Goal: Task Accomplishment & Management: Manage account settings

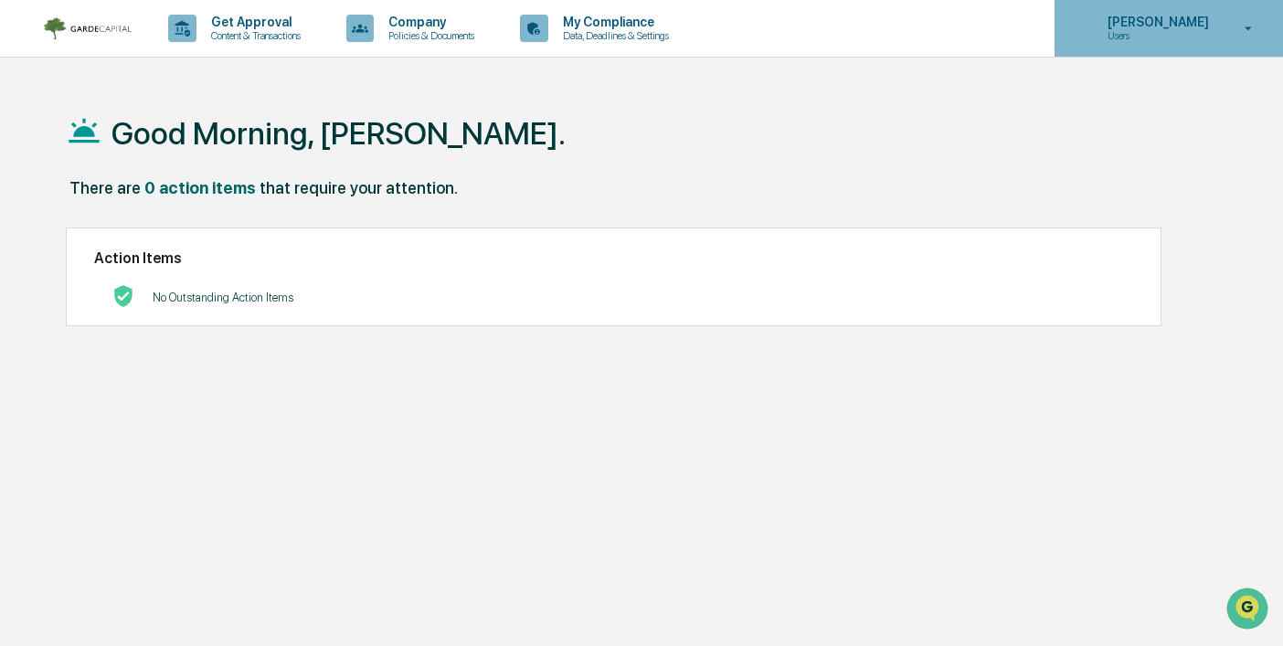
click at [1151, 33] on p "Users" at bounding box center [1155, 35] width 125 height 13
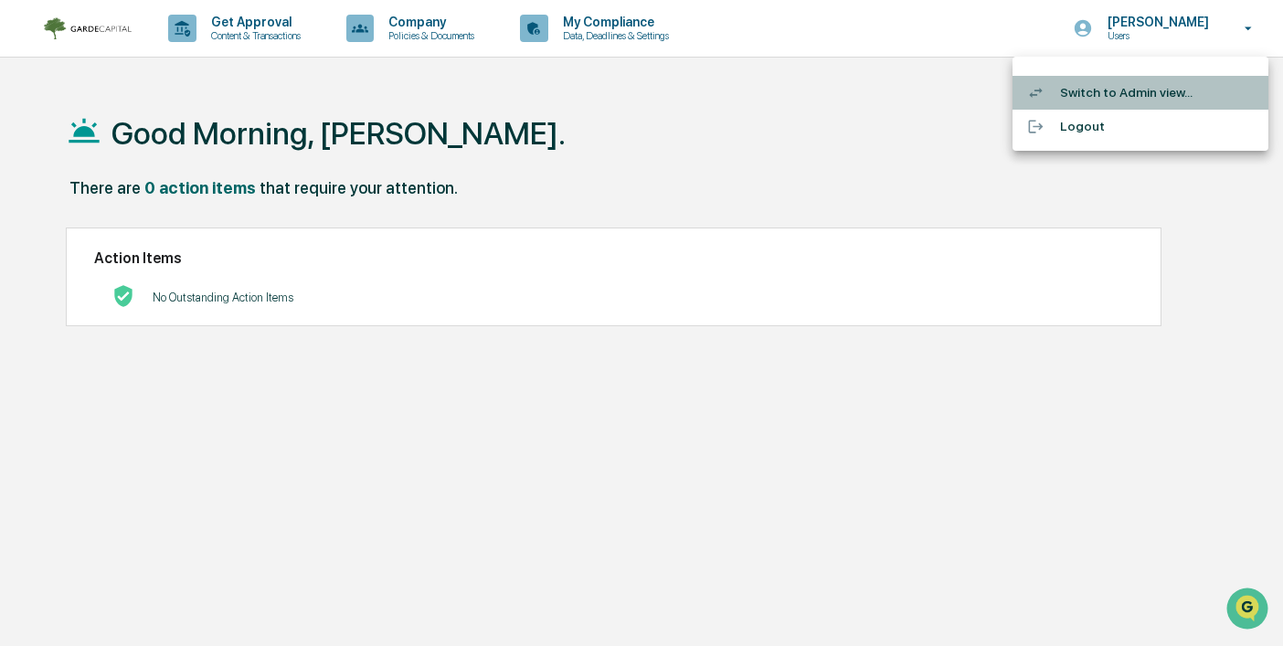
click at [1107, 95] on li "Switch to Admin view..." at bounding box center [1141, 93] width 256 height 34
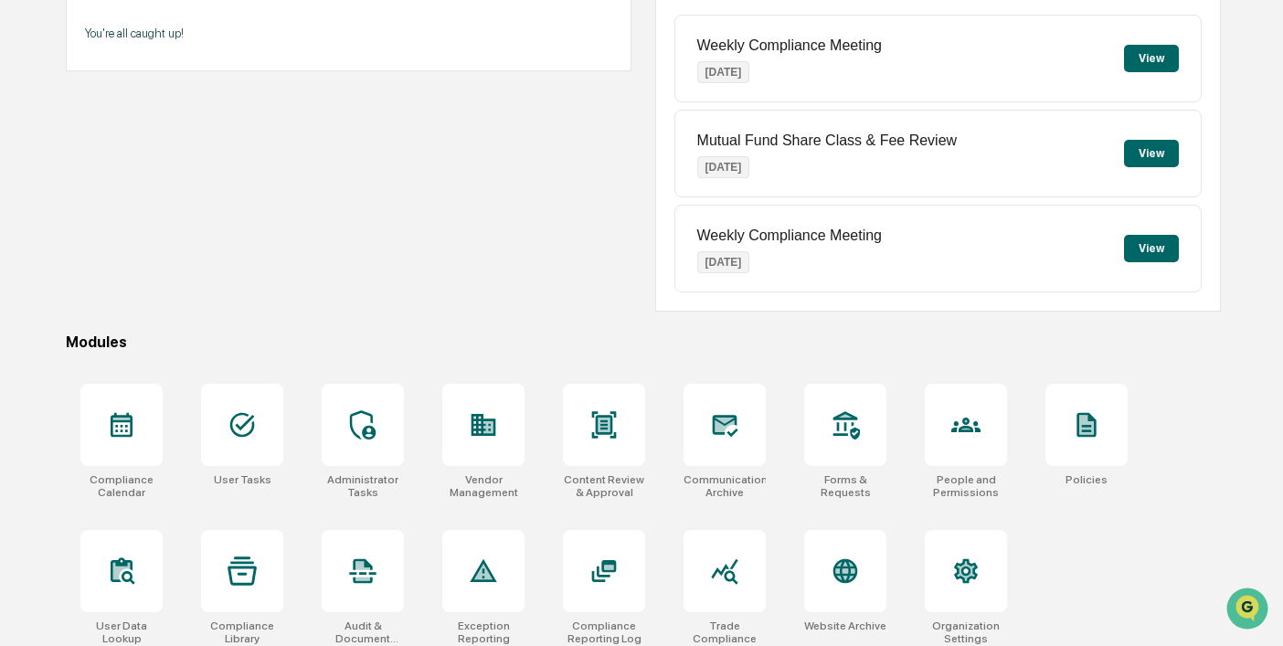
scroll to position [240, 0]
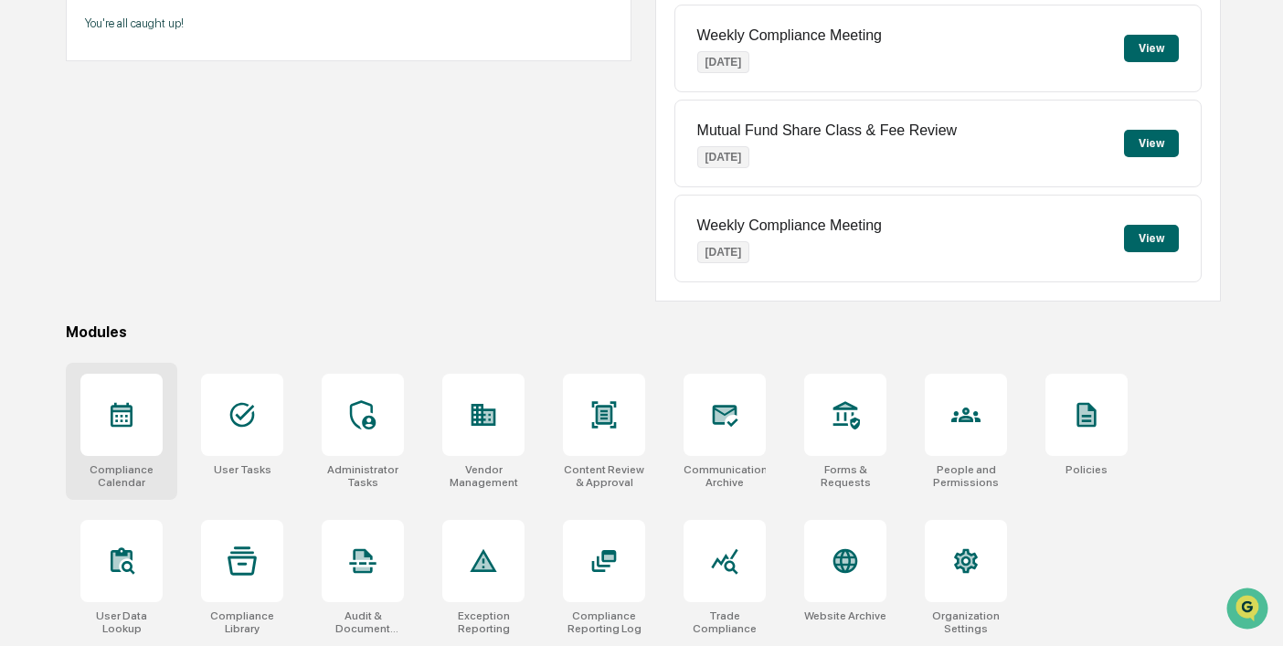
click at [133, 423] on icon at bounding box center [121, 414] width 29 height 29
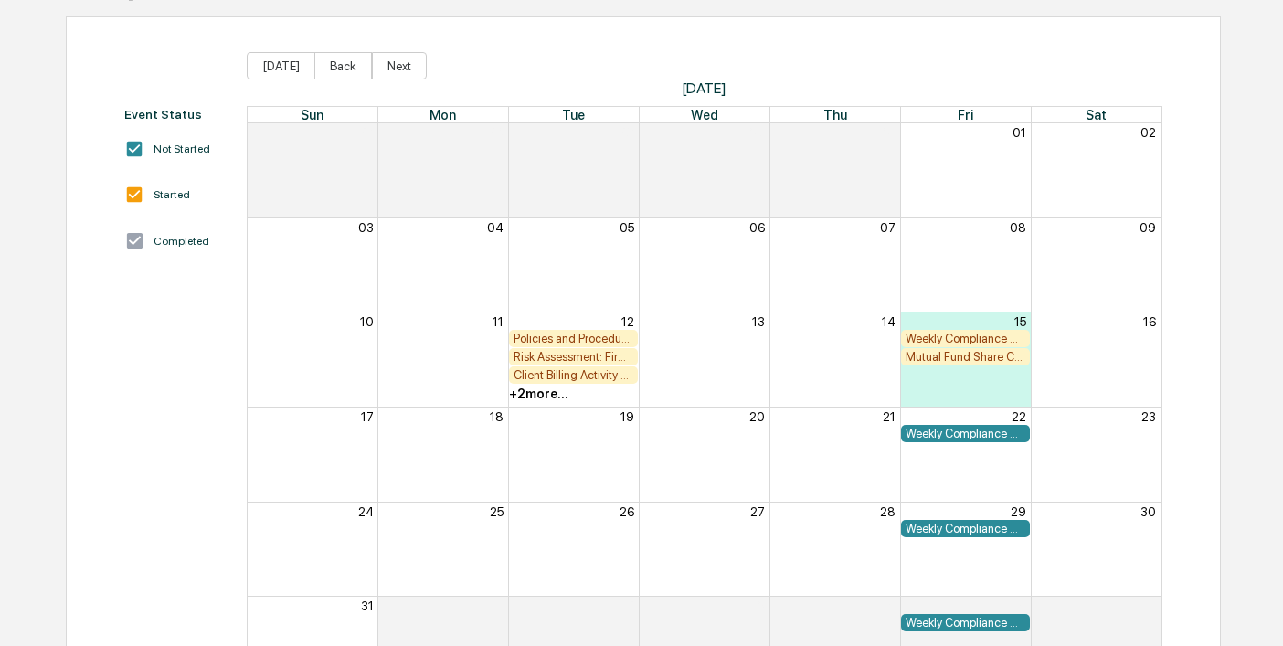
scroll to position [243, 0]
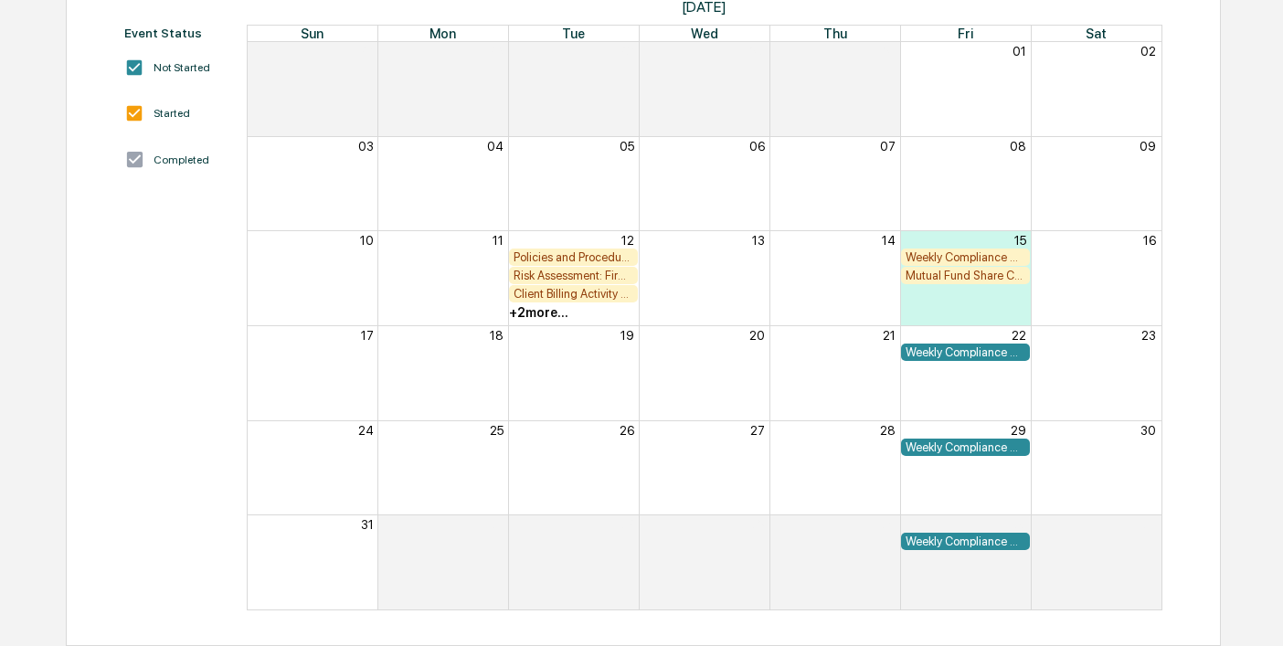
click at [948, 268] on div "Mutual Fund Share Class & Fee Review" at bounding box center [965, 275] width 129 height 17
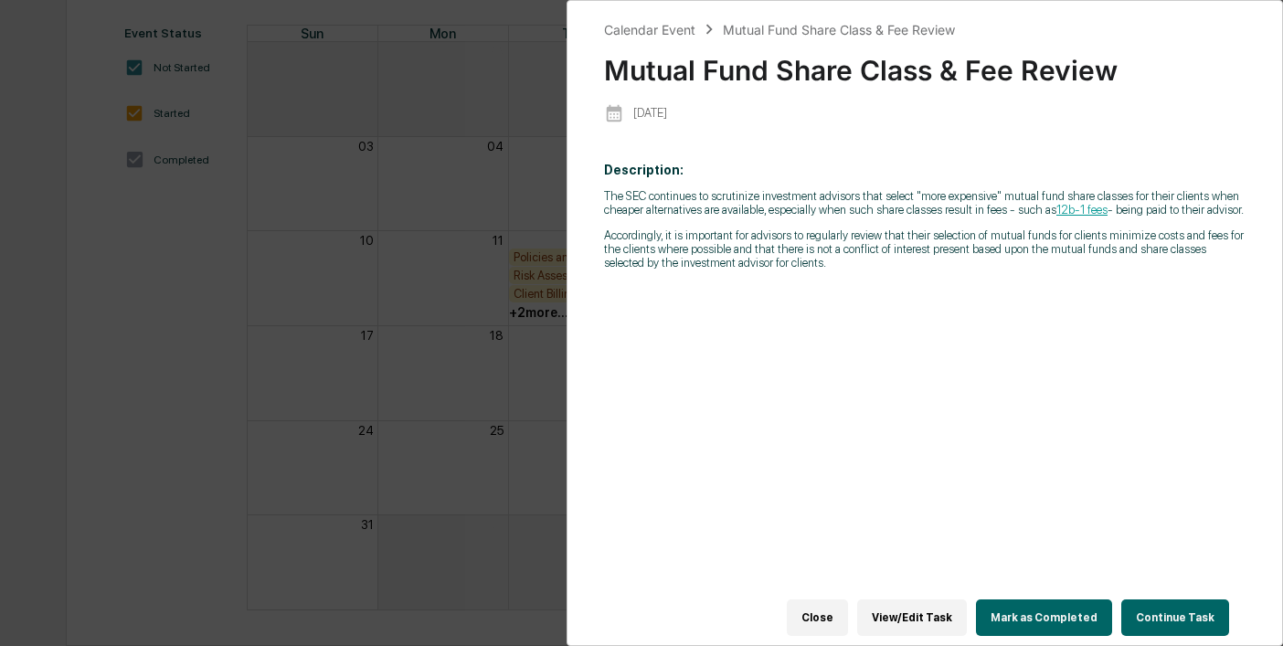
scroll to position [0, 0]
click at [916, 490] on div "Description: The SEC continues to scrutinize investment advisors that select "m…" at bounding box center [925, 384] width 642 height 468
click at [915, 618] on button "View/Edit Task" at bounding box center [912, 618] width 110 height 37
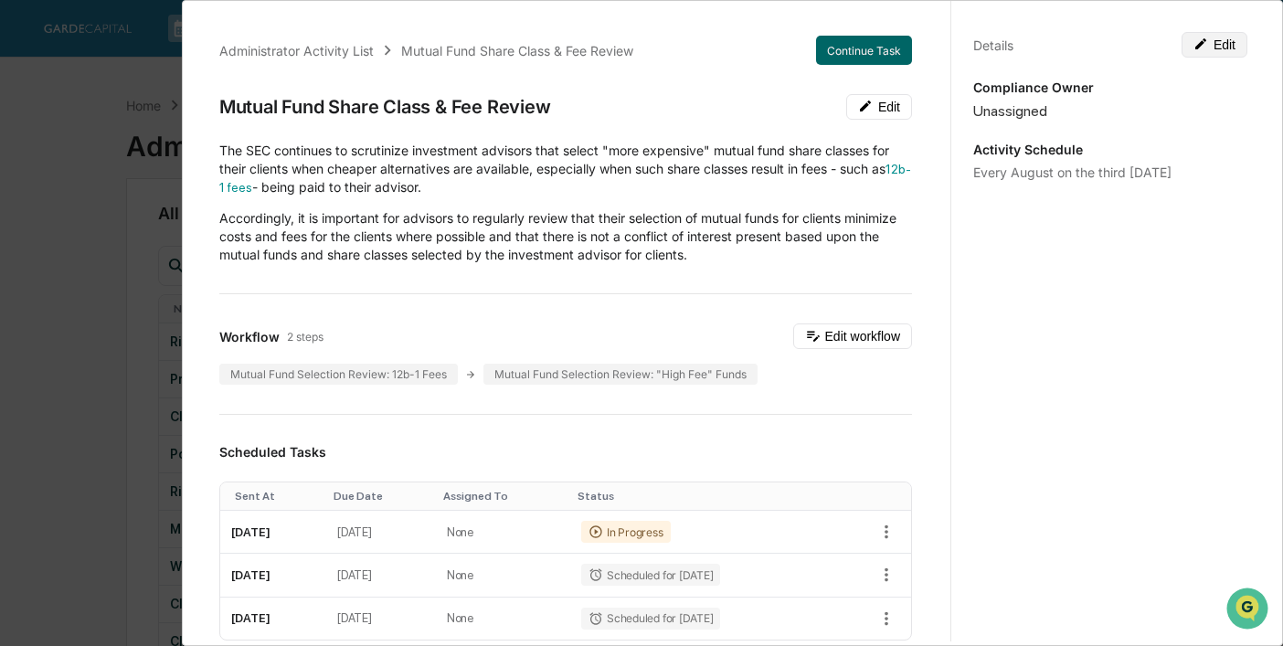
click at [1205, 44] on icon at bounding box center [1201, 44] width 15 height 15
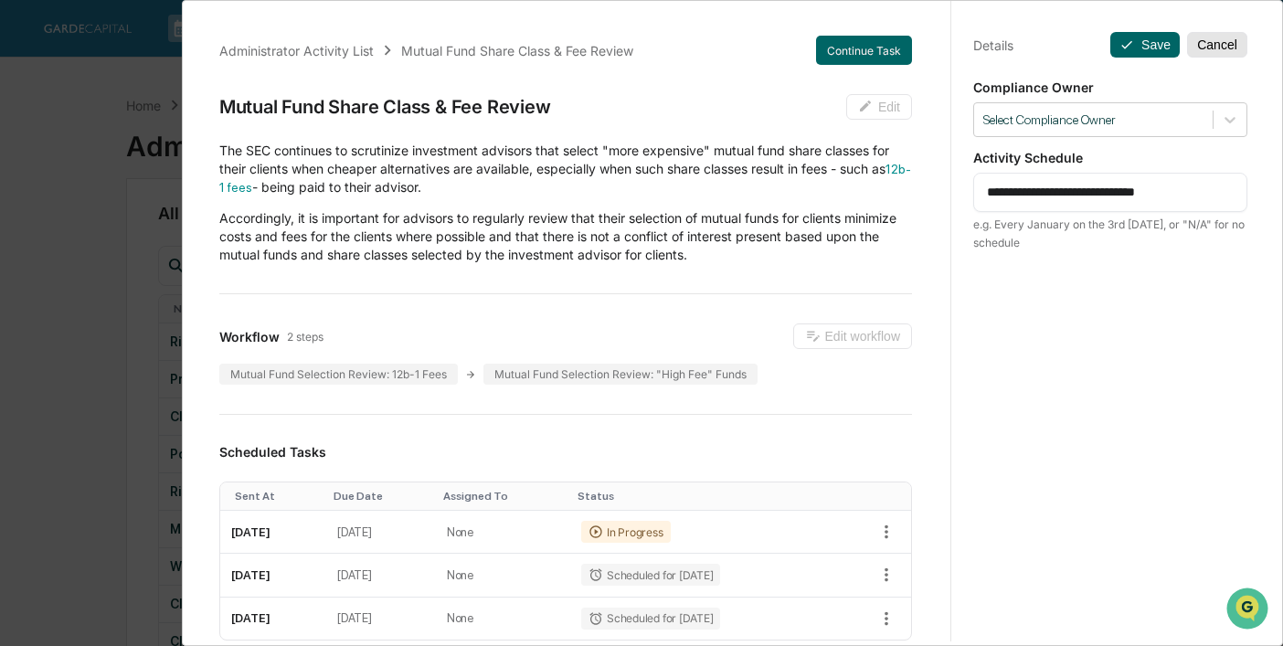
click at [1215, 44] on button "Cancel" at bounding box center [1217, 45] width 60 height 26
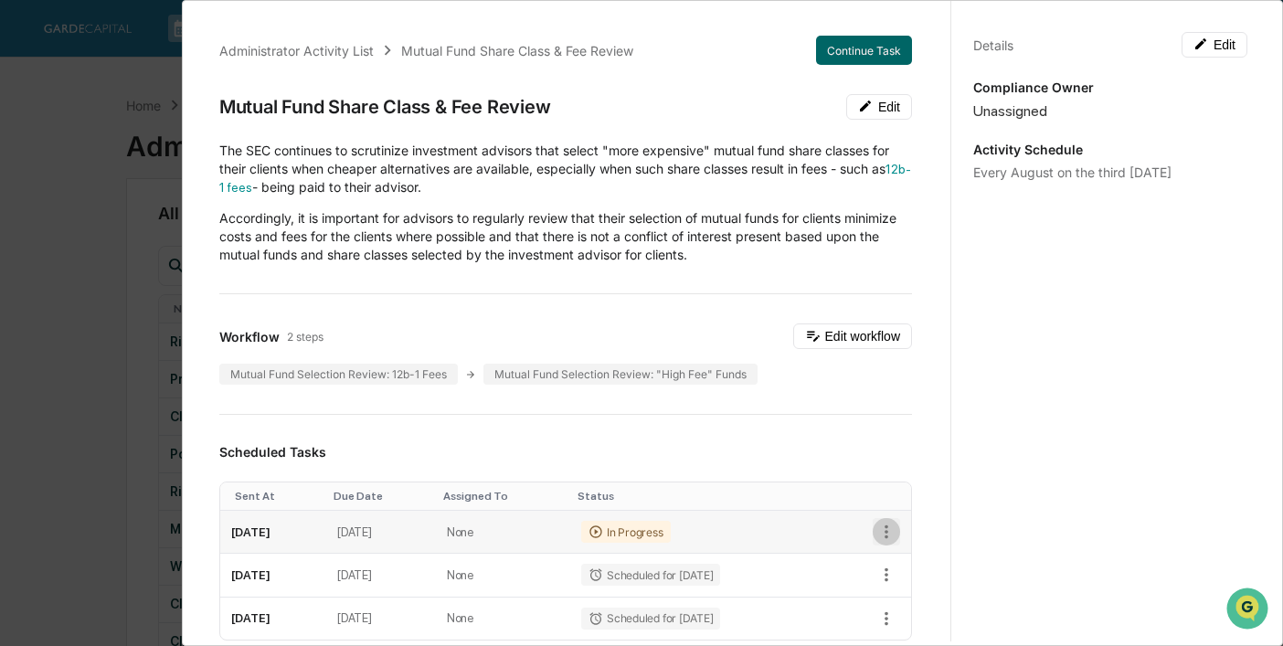
click at [886, 533] on icon "button" at bounding box center [887, 533] width 4 height 14
click at [921, 598] on li "Delete task" at bounding box center [949, 597] width 151 height 34
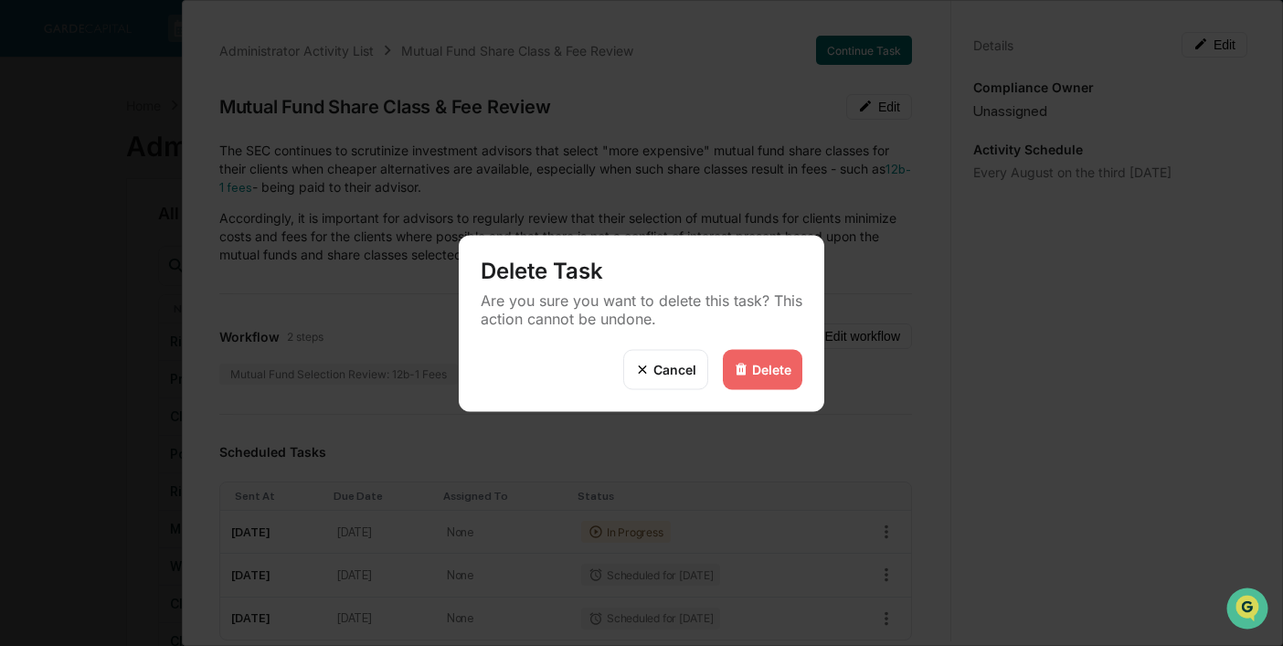
click at [760, 377] on div "Delete" at bounding box center [763, 369] width 80 height 40
click at [755, 367] on div "Delete" at bounding box center [771, 370] width 39 height 16
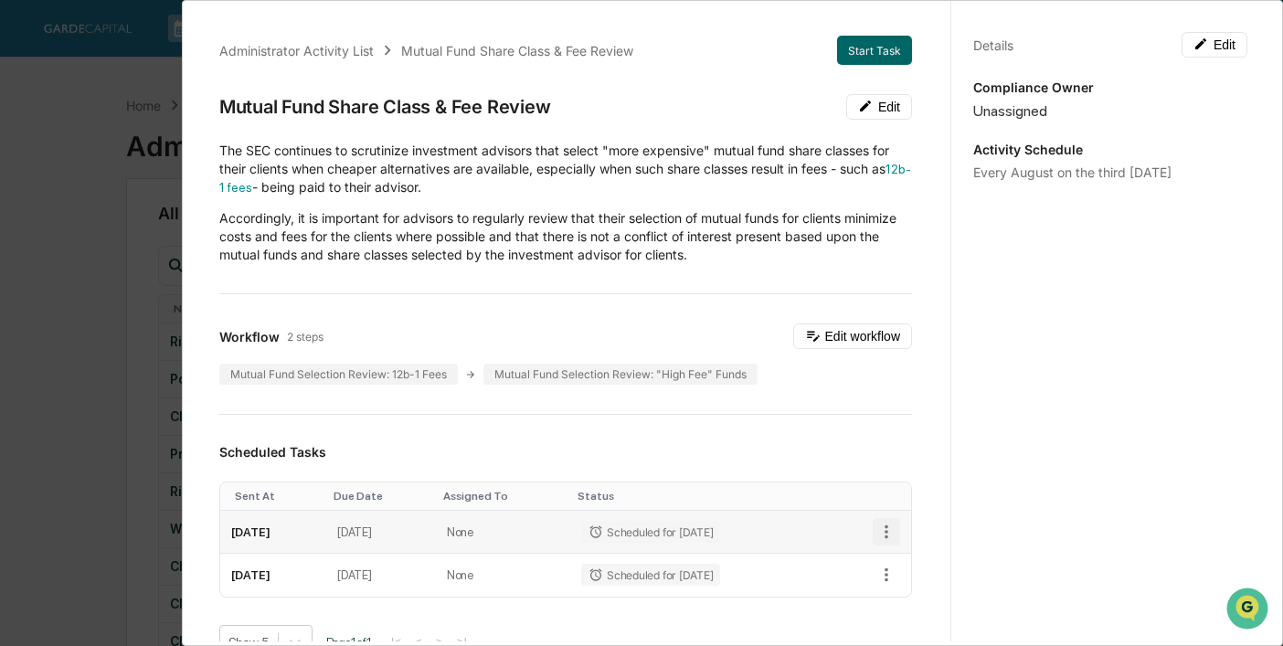
click at [895, 527] on icon "button" at bounding box center [887, 532] width 20 height 20
click at [928, 603] on li "Delete task" at bounding box center [949, 597] width 151 height 34
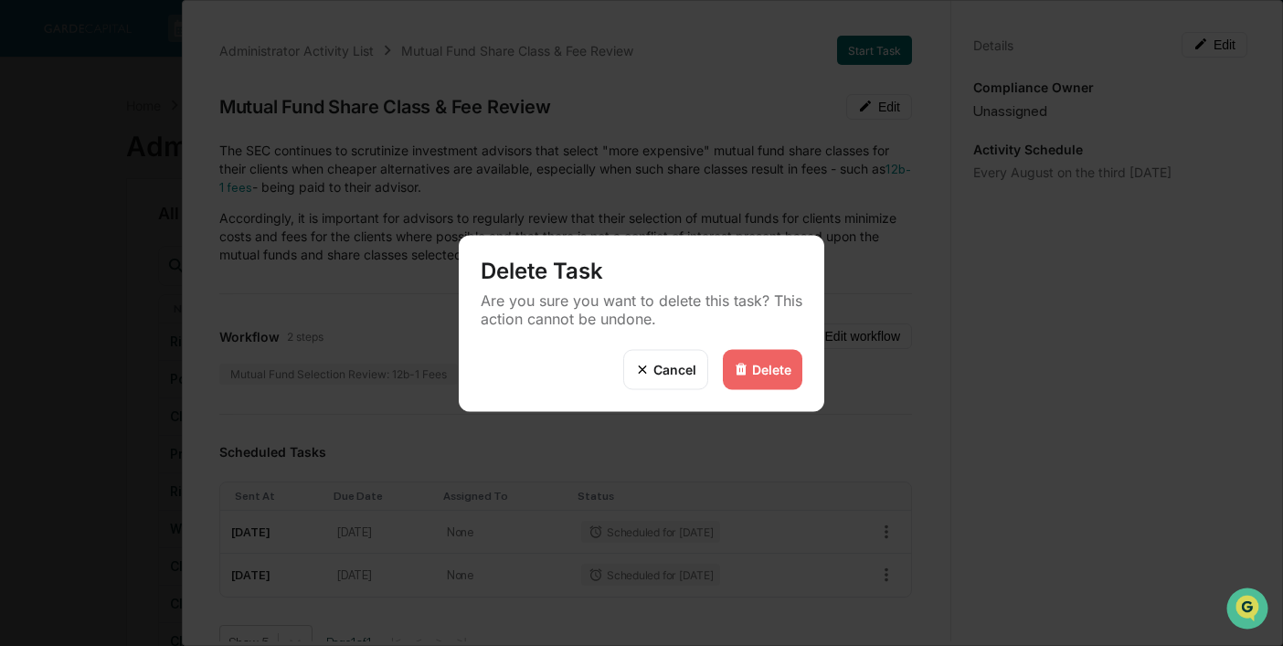
click at [790, 364] on div "Delete" at bounding box center [771, 370] width 39 height 16
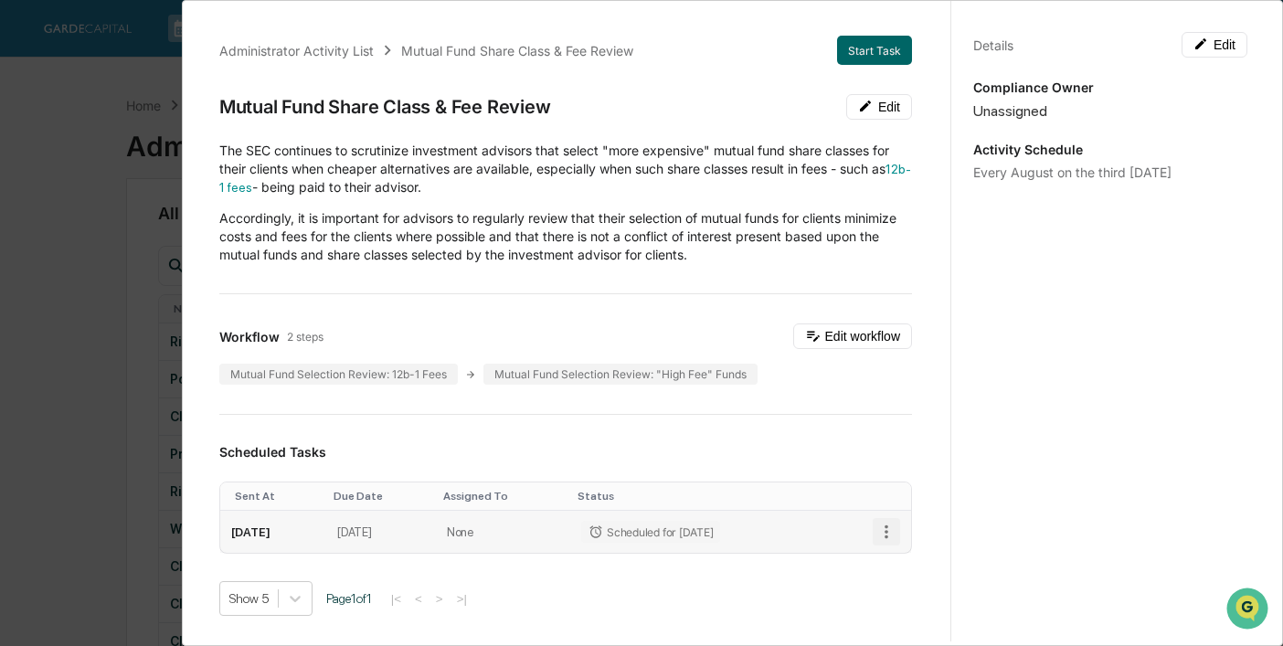
click at [891, 530] on icon "button" at bounding box center [887, 532] width 20 height 20
click at [928, 591] on li "Delete task" at bounding box center [949, 597] width 151 height 34
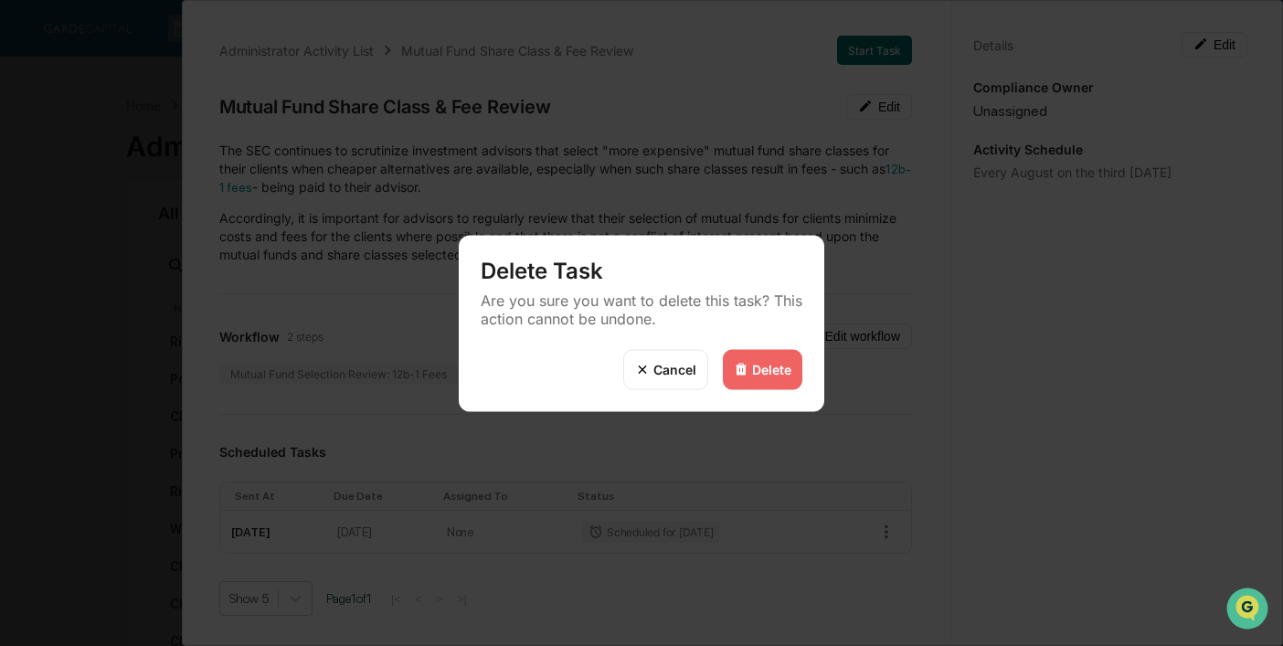
click at [772, 364] on div "Delete" at bounding box center [771, 370] width 39 height 16
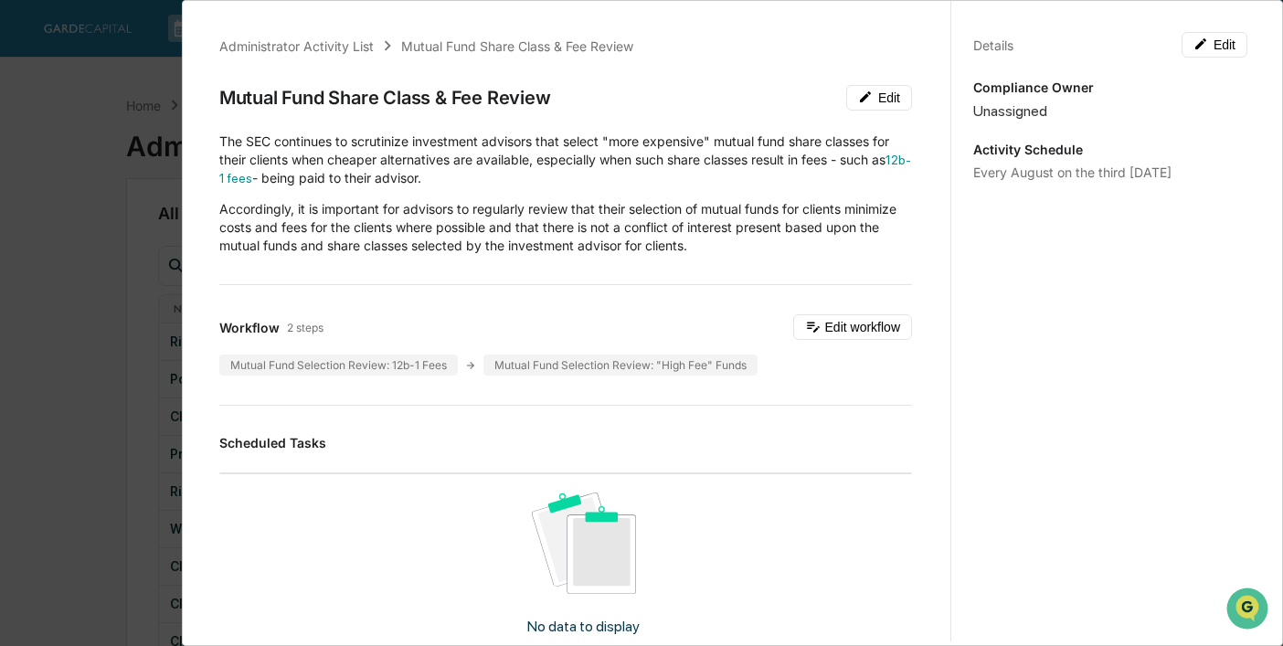
click at [140, 103] on div "Administrator Activity List Mutual Fund Share Class & Fee Review Mutual Fund Sh…" at bounding box center [641, 323] width 1283 height 646
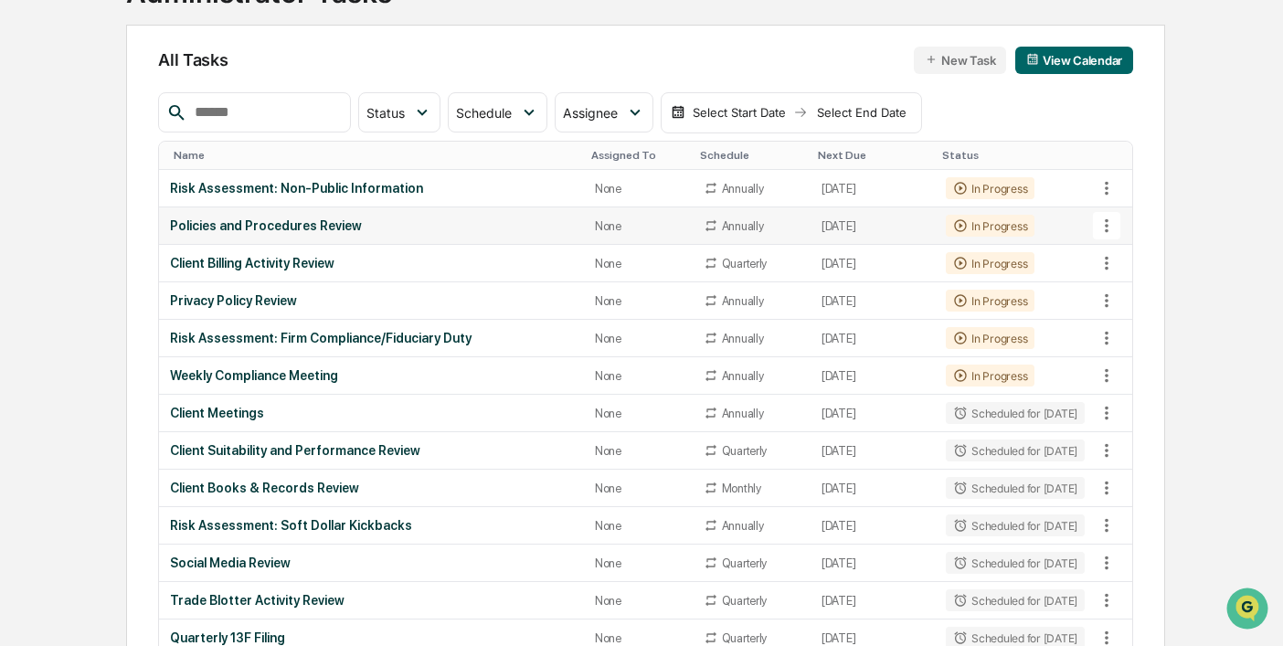
scroll to position [158, 0]
